Goal: Communication & Community: Answer question/provide support

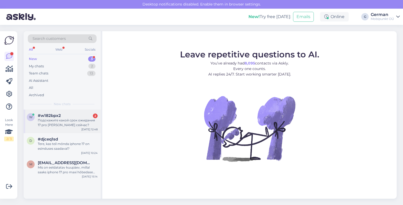
click at [67, 125] on div "Подскажите какой срок ожидания 17 pro [PERSON_NAME] сейчас?" at bounding box center [68, 122] width 60 height 9
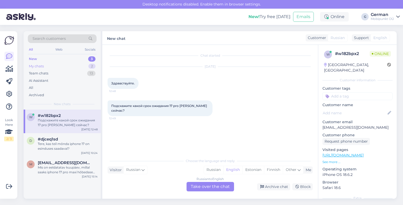
click at [33, 67] on div "My chats" at bounding box center [36, 66] width 15 height 5
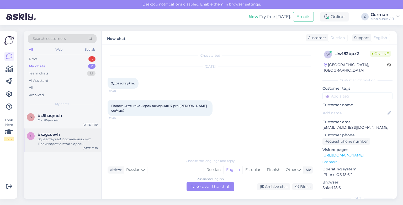
click at [76, 135] on div "#xzgzuevh" at bounding box center [68, 134] width 60 height 5
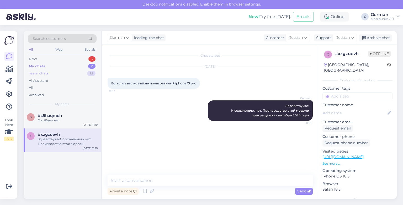
click at [39, 71] on div "Team chats" at bounding box center [38, 73] width 19 height 5
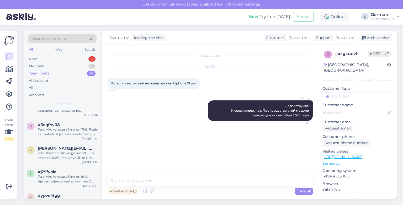
scroll to position [189, 0]
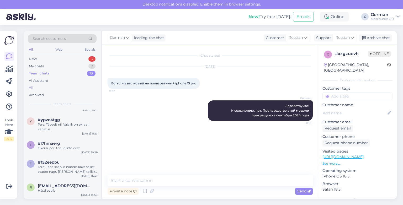
click at [31, 90] on div "All" at bounding box center [31, 87] width 4 height 5
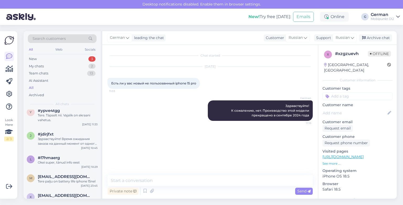
scroll to position [499, 0]
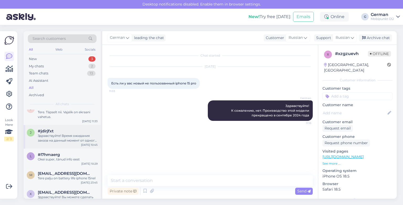
click at [65, 137] on div "Здравствуйте! Время ожидания заказа на данный момент от одного до четырех месяц…" at bounding box center [68, 137] width 60 height 9
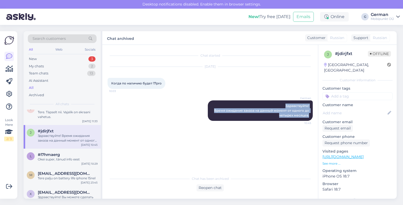
drag, startPoint x: 285, startPoint y: 105, endPoint x: 314, endPoint y: 114, distance: 31.0
click at [314, 114] on div "Chat started [DATE] Когда по наличию будет 17pro 10:03 German Здравствуйте! Вре…" at bounding box center [213, 109] width 210 height 119
copy span "Здравствуйте! Время ожидания заказа на данный момент от одного до четырех месяц…"
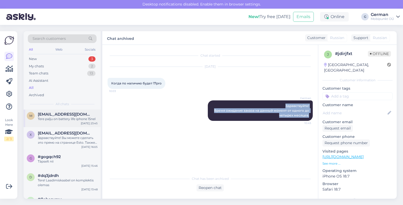
scroll to position [559, 0]
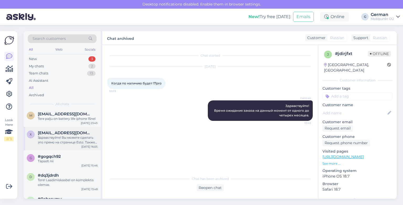
click at [63, 142] on div "Здравствуйте! Вы можете сделать это прямо на странице Esto. Также ходатайство о…" at bounding box center [68, 139] width 60 height 9
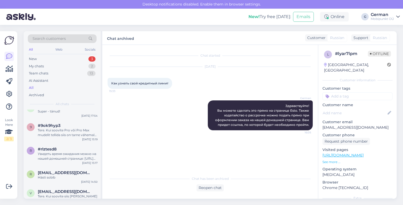
scroll to position [873, 0]
click at [65, 161] on div "Увидеть время ожидания можно на нашей домашней странице: [URL][DOMAIN_NAME] Есл…" at bounding box center [68, 156] width 60 height 9
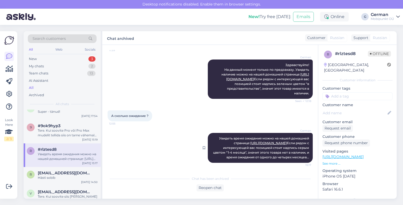
scroll to position [48, 0]
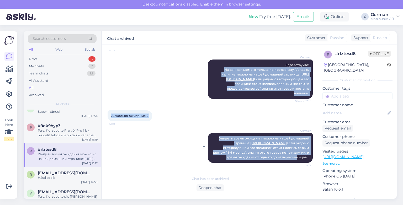
drag, startPoint x: 221, startPoint y: 62, endPoint x: 306, endPoint y: 165, distance: 133.6
click at [307, 165] on div "Chat started [DATE] Здравствуйте 17 pro max оранжевый есть в наличии? 11:59 Ger…" at bounding box center [213, 109] width 210 height 119
copy div "На данный момент только по предзаказу. Увидеть наличие можно на нашей домашней …"
click at [36, 56] on div "New" at bounding box center [33, 58] width 8 height 5
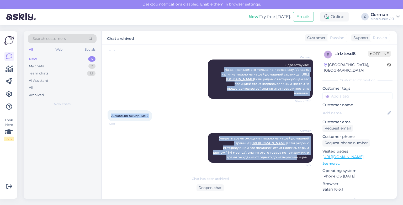
scroll to position [0, 0]
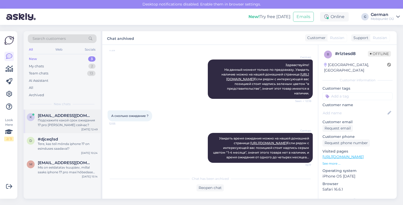
click at [66, 123] on div "Подскажите какой срок ожидания 17 pro [PERSON_NAME] сейчас?" at bounding box center [68, 122] width 60 height 9
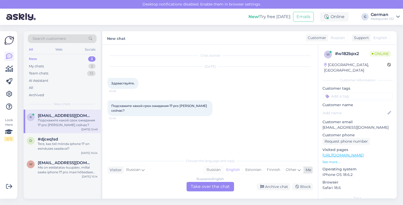
click at [211, 171] on div "Russian" at bounding box center [213, 170] width 19 height 8
click at [205, 184] on div "Russian to Russian Take over the chat" at bounding box center [209, 186] width 47 height 9
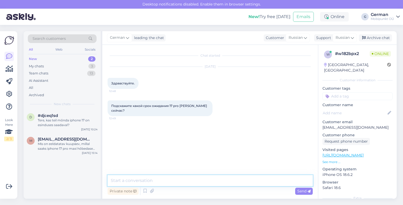
click at [134, 179] on textarea at bounding box center [210, 180] width 205 height 11
paste textarea "На данный момент только по предзаказу. Увидеть наличие можно на нашей домашней …"
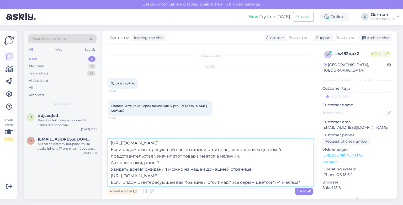
scroll to position [15, 0]
drag, startPoint x: 167, startPoint y: 164, endPoint x: 111, endPoint y: 163, distance: 56.1
click at [111, 163] on textarea "На данный момент только по предзаказу. Увидеть наличие можно на нашей домашней …" at bounding box center [210, 162] width 205 height 47
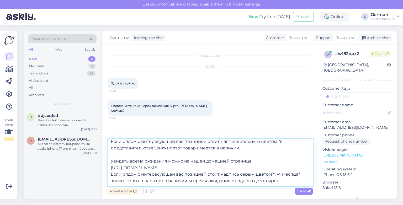
drag, startPoint x: 287, startPoint y: 168, endPoint x: 110, endPoint y: 169, distance: 177.3
click at [110, 169] on textarea "На данный момент только по предзаказу. Увидеть наличие можно на нашей домашней …" at bounding box center [210, 162] width 205 height 47
click at [252, 152] on textarea "На данный момент только по предзаказу. Увидеть наличие можно на нашей домашней …" at bounding box center [210, 162] width 205 height 47
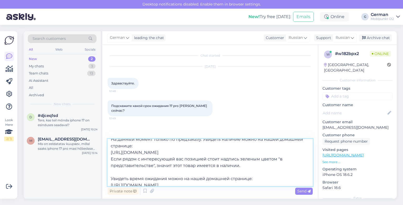
scroll to position [0, 0]
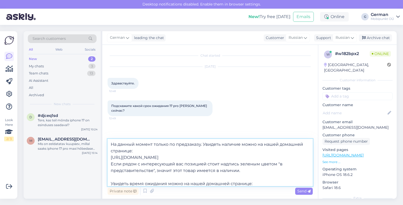
drag, startPoint x: 202, startPoint y: 145, endPoint x: 110, endPoint y: 144, distance: 92.8
click at [109, 144] on textarea "На данный момент только по предзаказу. Увидеть наличие можно на нашей домашней …" at bounding box center [210, 162] width 205 height 47
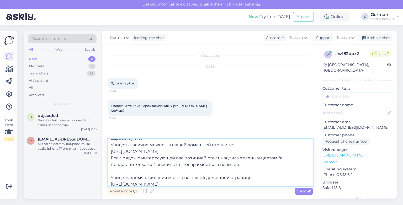
scroll to position [3, 0]
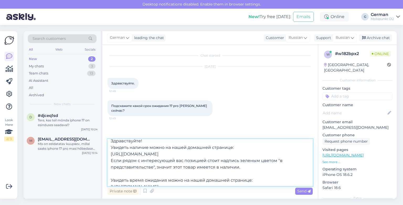
drag, startPoint x: 111, startPoint y: 147, endPoint x: 247, endPoint y: 164, distance: 137.4
click at [247, 164] on textarea "Здравствуйте! Увидеть наличие можно на нашей домашней странице: [URL][DOMAIN_NA…" at bounding box center [210, 162] width 205 height 47
drag, startPoint x: 111, startPoint y: 148, endPoint x: 252, endPoint y: 174, distance: 144.0
click at [252, 174] on textarea "Здравствуйте! Увидеть наличие можно на нашей домашней странице: [URL][DOMAIN_NA…" at bounding box center [210, 162] width 205 height 47
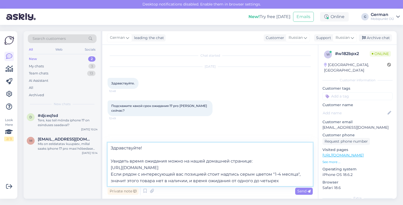
scroll to position [0, 0]
click at [285, 183] on textarea "Здравствуйте! Увидеть время ожидания можно на нашей домашней странице: [URL][DO…" at bounding box center [210, 165] width 205 height 44
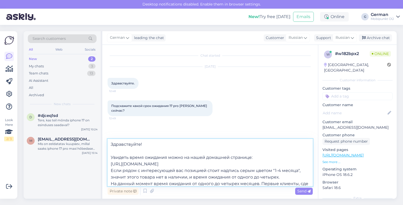
scroll to position [7, 0]
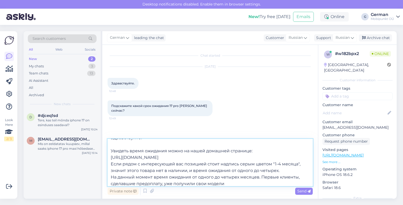
click at [164, 183] on textarea "Здравствуйте! Увидеть время ожидания можно на нашей домашней странице: [URL][DO…" at bounding box center [210, 162] width 205 height 47
drag, startPoint x: 273, startPoint y: 177, endPoint x: 287, endPoint y: 182, distance: 15.4
click at [288, 182] on textarea "Здравствуйте! Увидеть время ожидания можно на нашей домашней странице: [URL][DO…" at bounding box center [210, 162] width 205 height 47
type textarea "Здравствуйте! Увидеть время ожидания можно на нашей домашней странице: [URL][DO…"
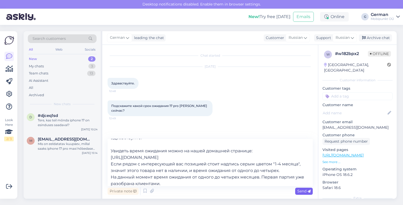
click at [306, 191] on span "Send" at bounding box center [303, 191] width 13 height 5
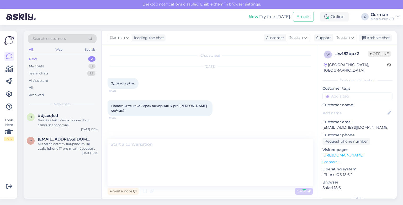
scroll to position [0, 0]
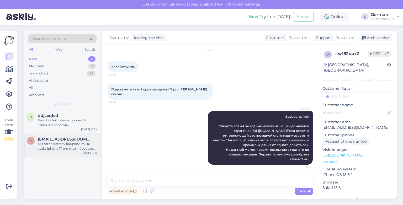
click at [52, 151] on div "Mis on eeldatatav kuupäev, millal saaks iphone 17 pro maxi hõbedase 256GB kätte?" at bounding box center [68, 146] width 60 height 9
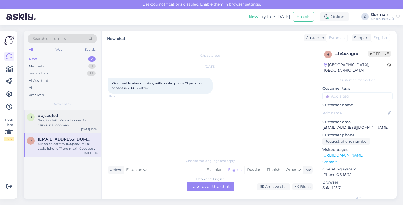
click at [52, 127] on div "d #djceq1sd Tere, kas teil mõnda iphone 17 on esinduses saadaval? [DATE] 10:24" at bounding box center [62, 122] width 77 height 24
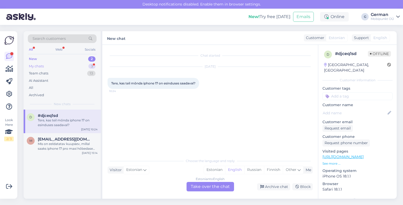
click at [33, 68] on div "My chats" at bounding box center [36, 66] width 15 height 5
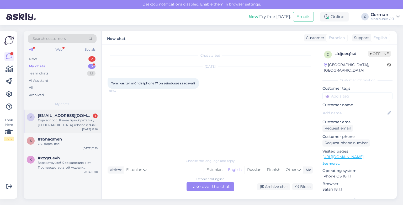
click at [65, 120] on div "Еще вопрос. Ранее приобретали у [GEOGRAPHIC_DATA] iPhone с dual nano SIM. Подск…" at bounding box center [68, 122] width 60 height 9
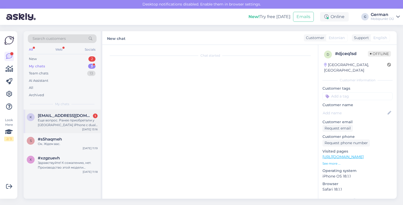
scroll to position [49, 0]
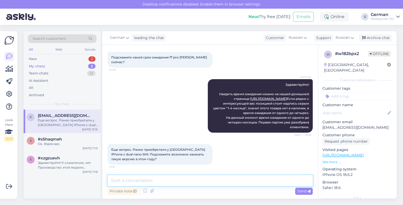
click at [118, 179] on textarea at bounding box center [210, 180] width 205 height 11
click at [119, 180] on textarea "Все, что можно заказать" at bounding box center [210, 180] width 205 height 11
click at [145, 181] on textarea "Все модели, что можно заказать" at bounding box center [210, 180] width 205 height 11
drag, startPoint x: 263, startPoint y: 179, endPoint x: 216, endPoint y: 179, distance: 46.4
click at [216, 179] on textarea "Все модели, которые можно заказать, имеются можно заказать" at bounding box center [210, 180] width 205 height 11
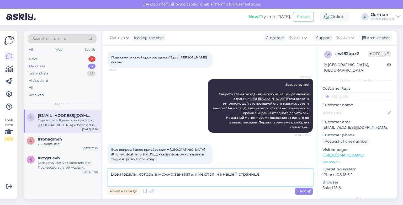
click at [171, 180] on textarea "Все модели, которые можно заказать, имеются на нашей странице:" at bounding box center [210, 177] width 205 height 17
paste textarea "[URL][DOMAIN_NAME]"
type textarea "Все модели, которые можно заказать, имеются на нашей странице: [URL][DOMAIN_NAM…"
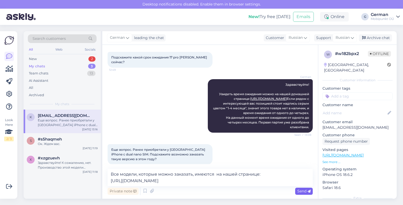
click at [302, 190] on span "Send" at bounding box center [303, 191] width 13 height 5
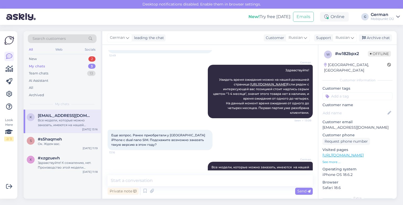
scroll to position [85, 0]
